Goal: Task Accomplishment & Management: Complete application form

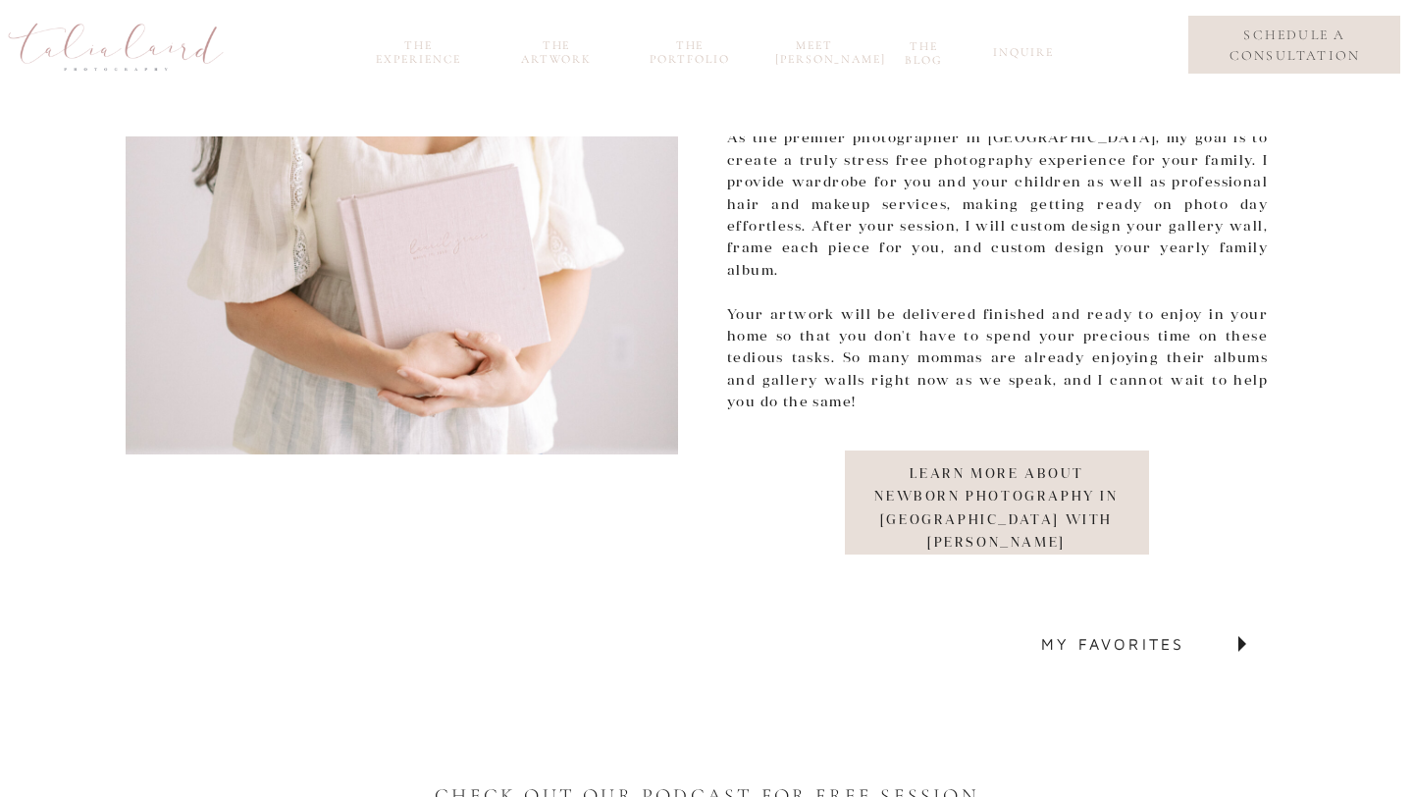
scroll to position [6895, 0]
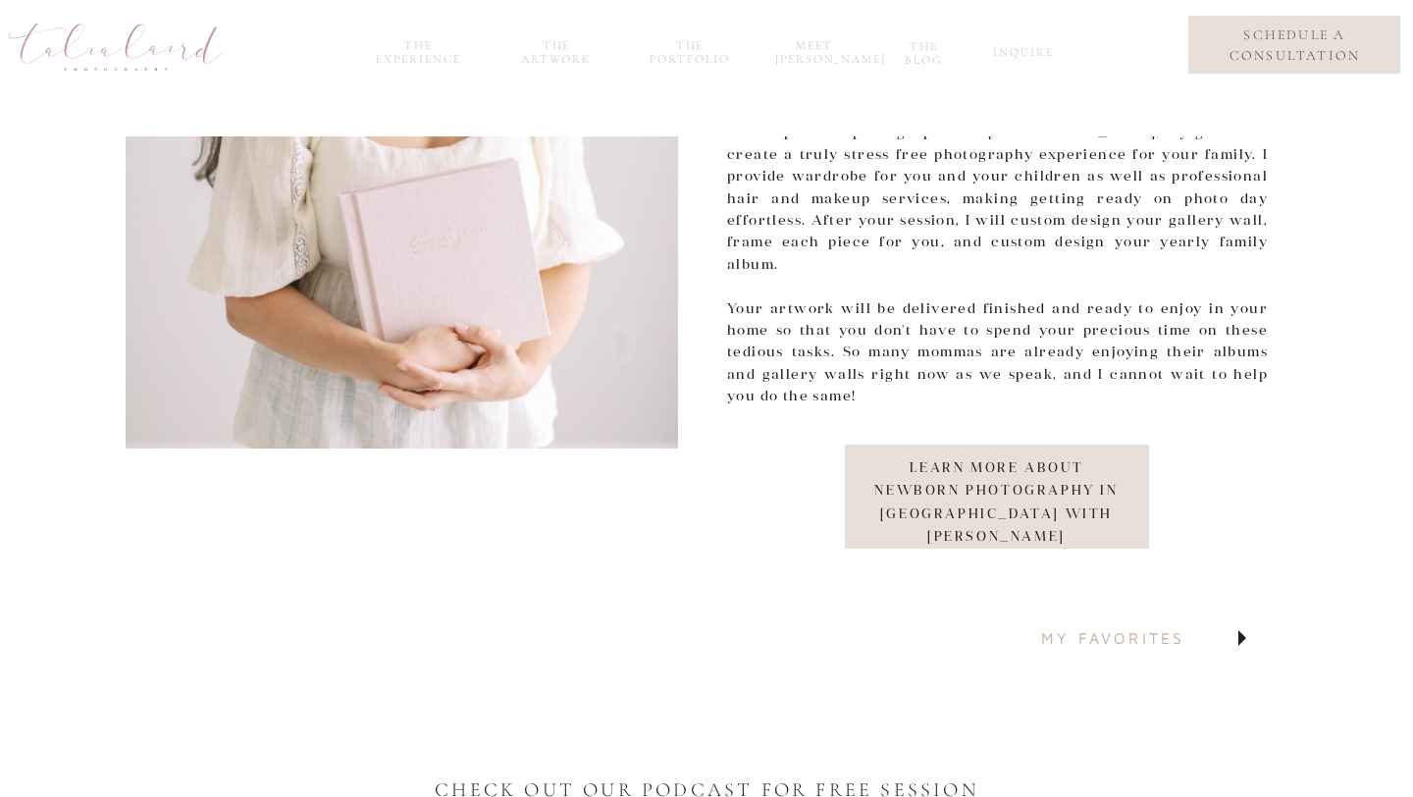
click at [1059, 641] on nav "my favorites" at bounding box center [1152, 638] width 222 height 35
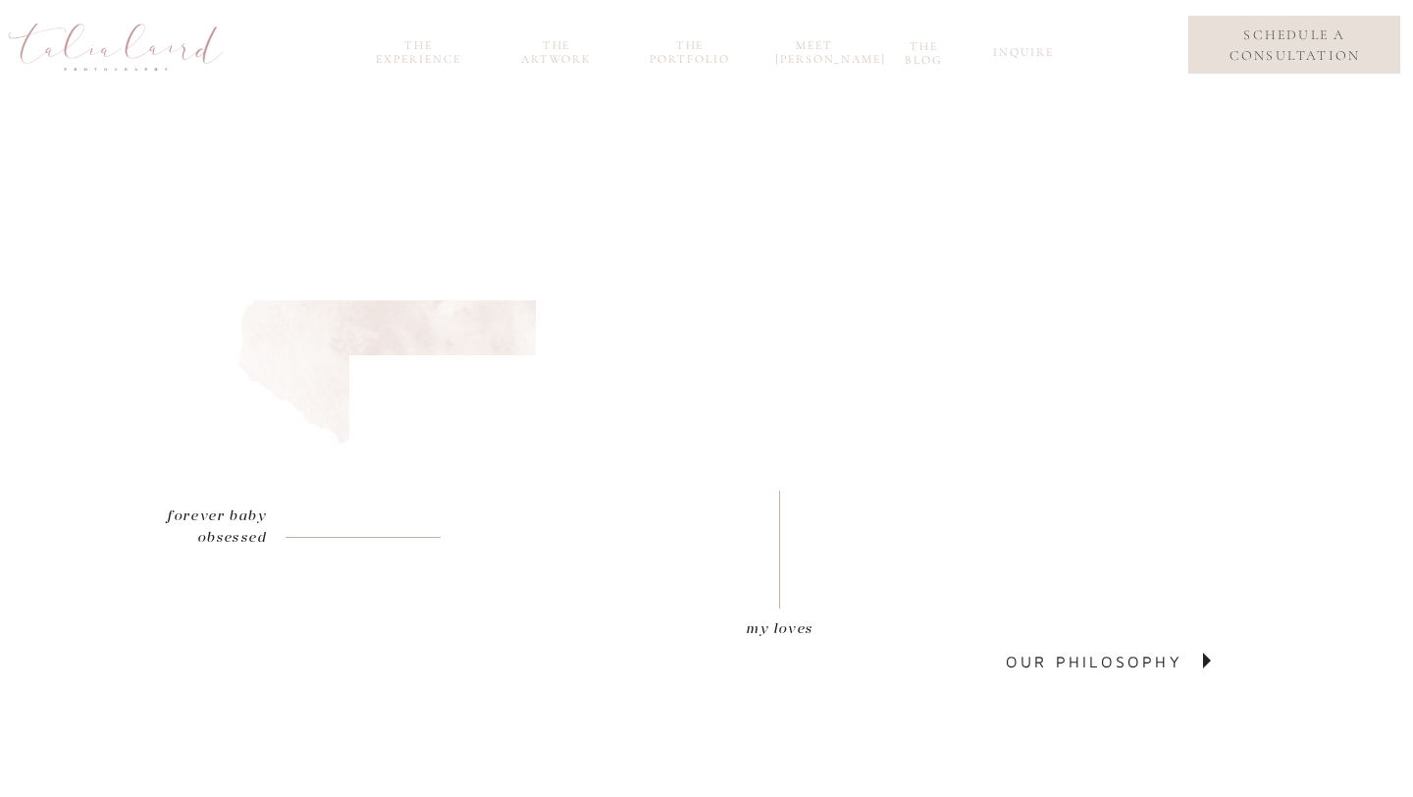
scroll to position [6737, 0]
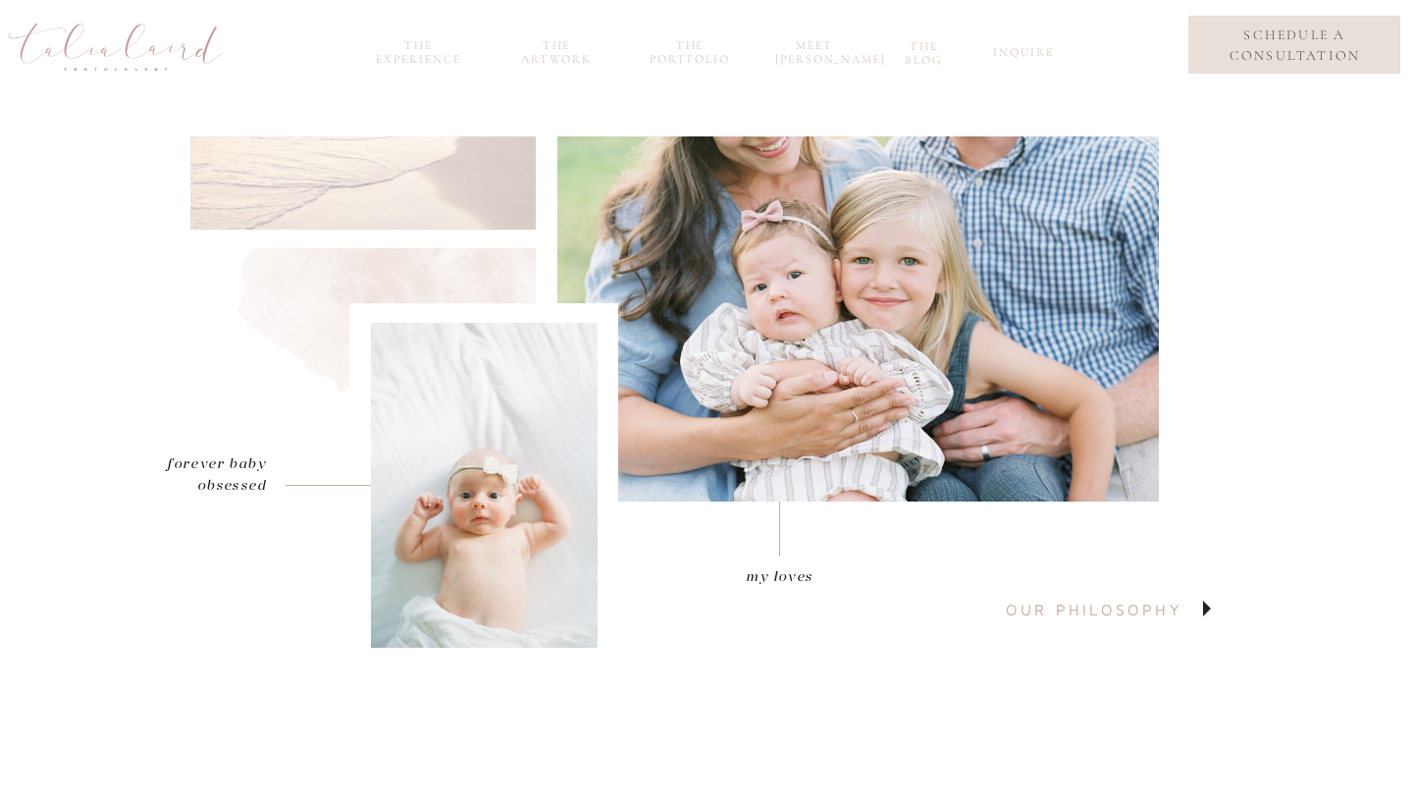
click at [1054, 608] on p "our philosophy" at bounding box center [1117, 610] width 222 height 35
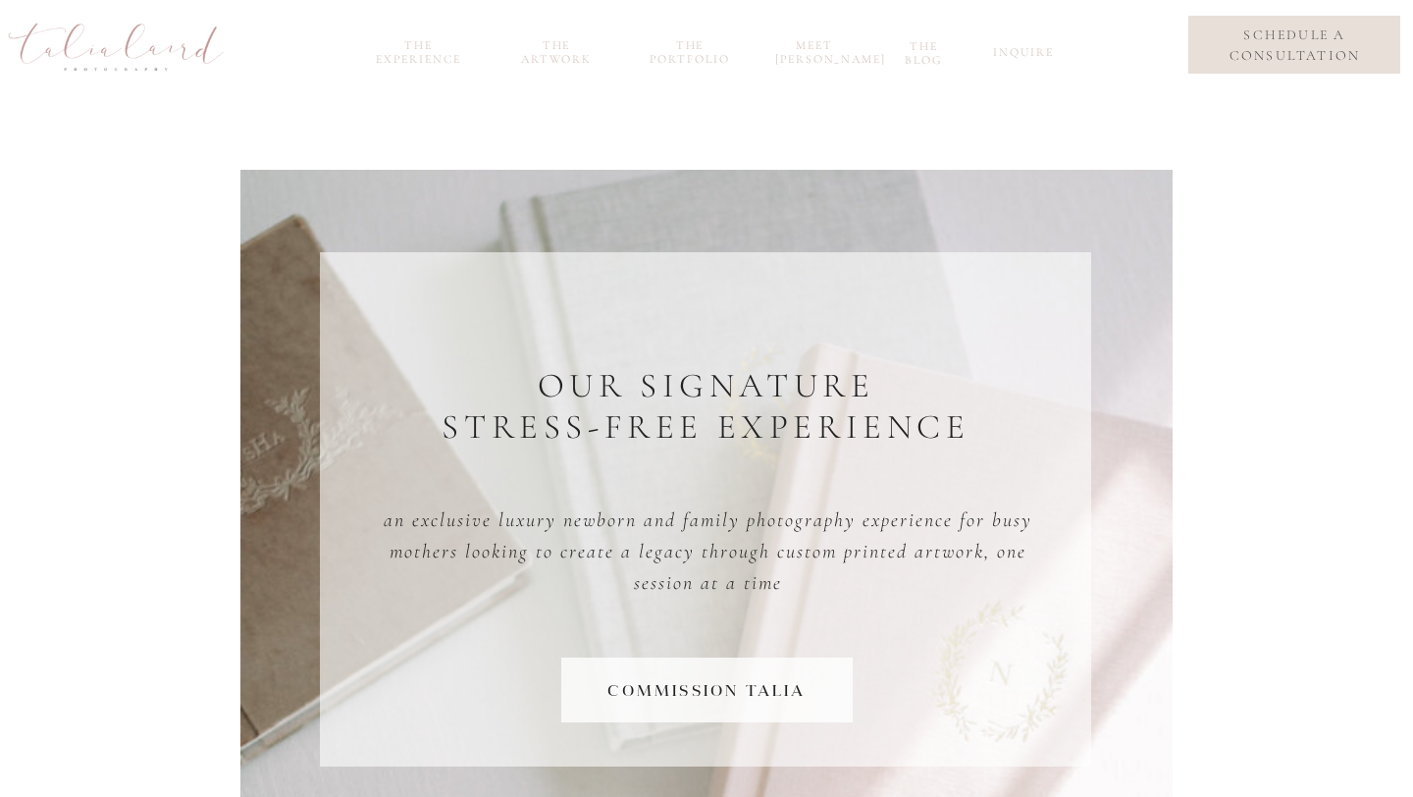
scroll to position [1827, 0]
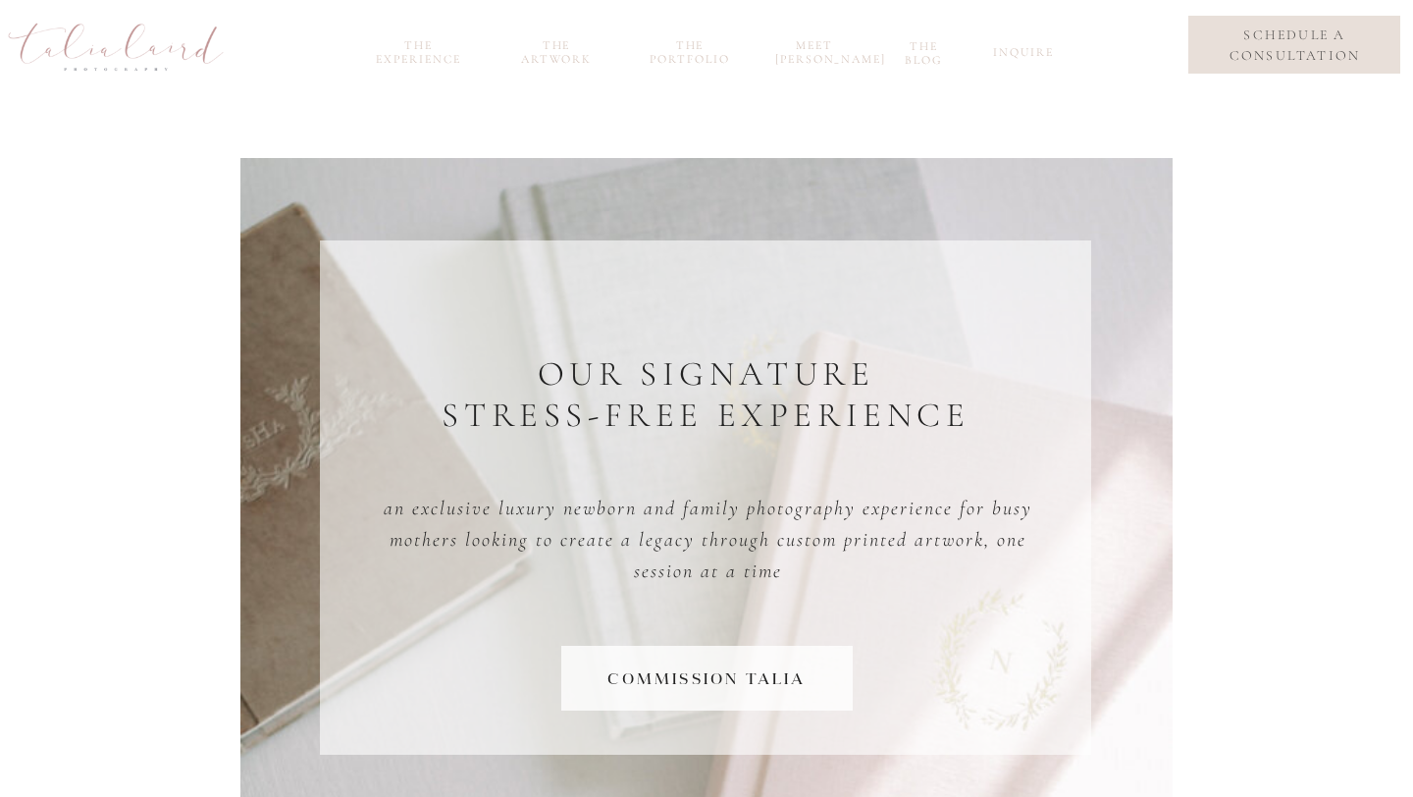
click at [745, 678] on nav "commission Talia" at bounding box center [707, 678] width 268 height 27
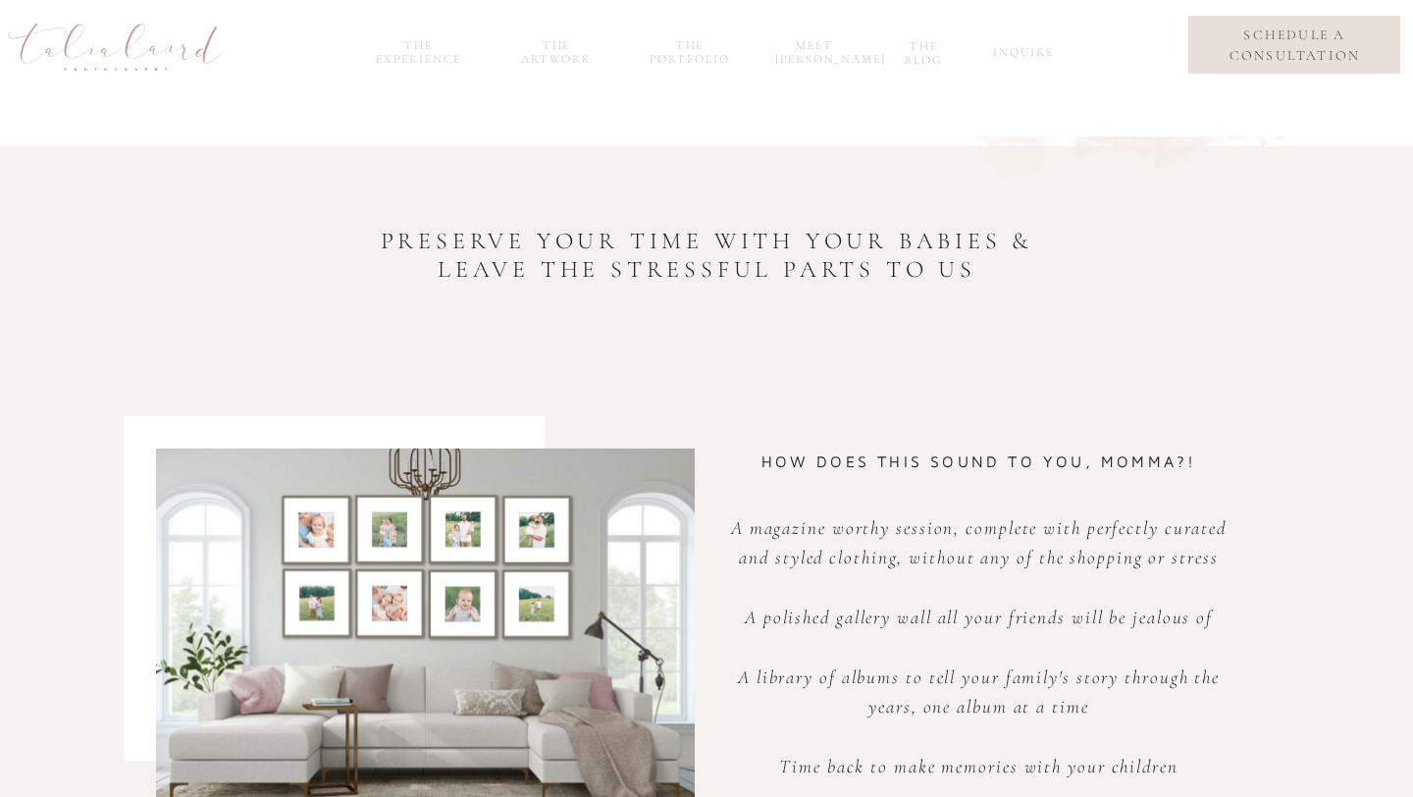
scroll to position [0, 0]
